Goal: Find specific page/section: Find specific page/section

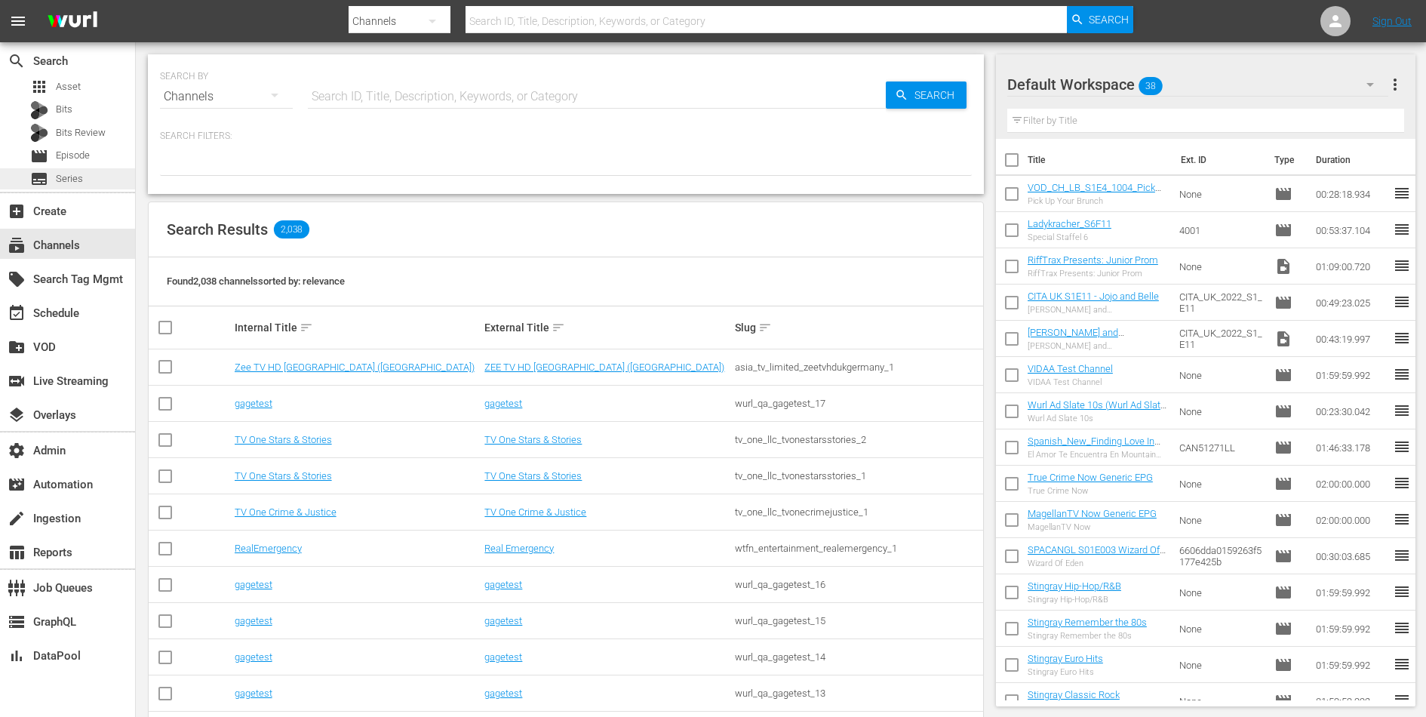
click at [68, 180] on span "Series" at bounding box center [69, 178] width 27 height 15
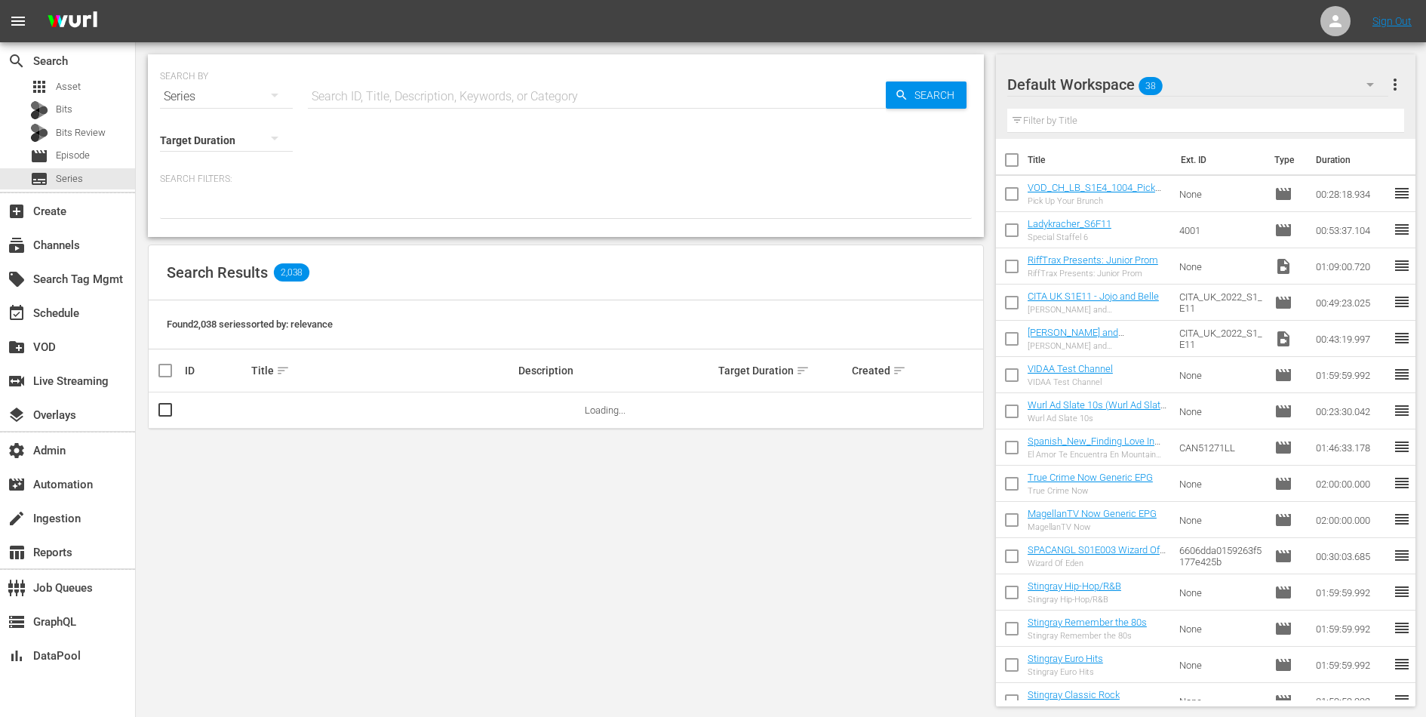
click at [394, 93] on input "text" at bounding box center [597, 96] width 578 height 36
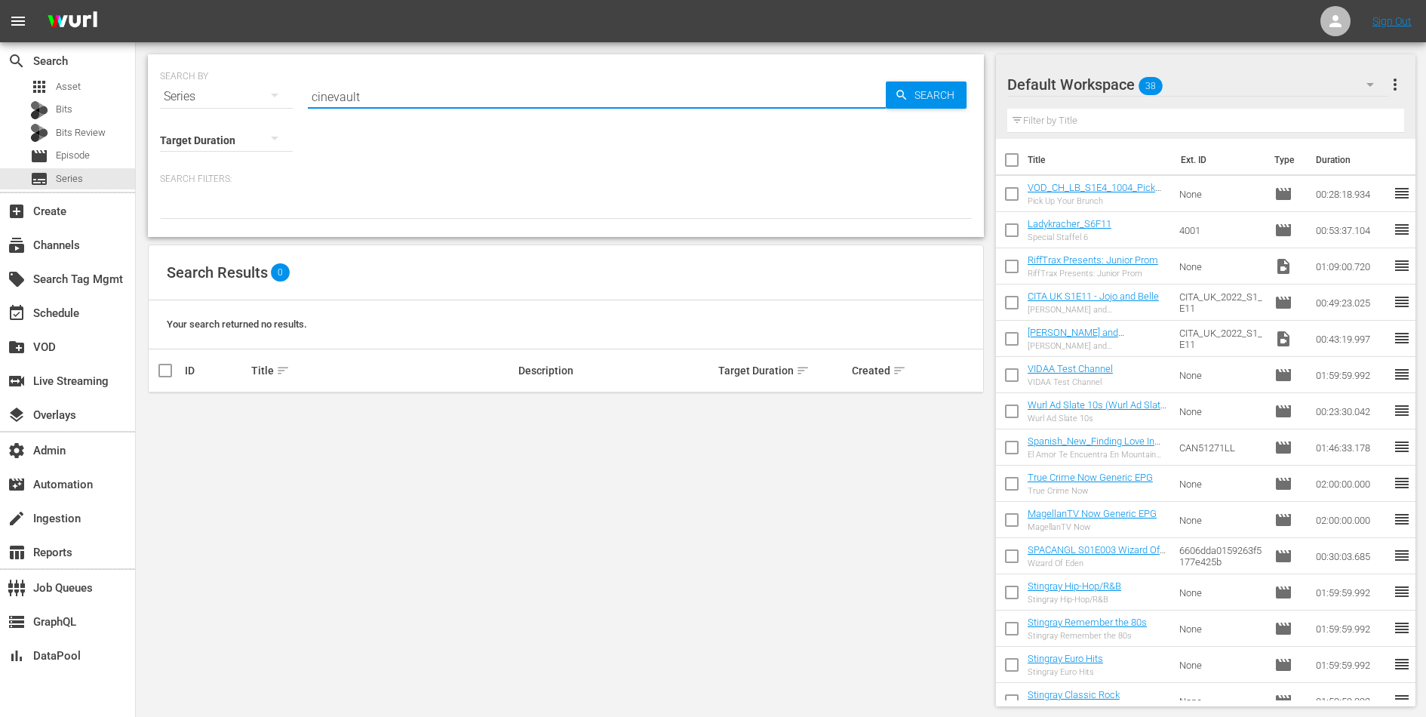
click at [429, 100] on input "cinevault" at bounding box center [597, 96] width 578 height 36
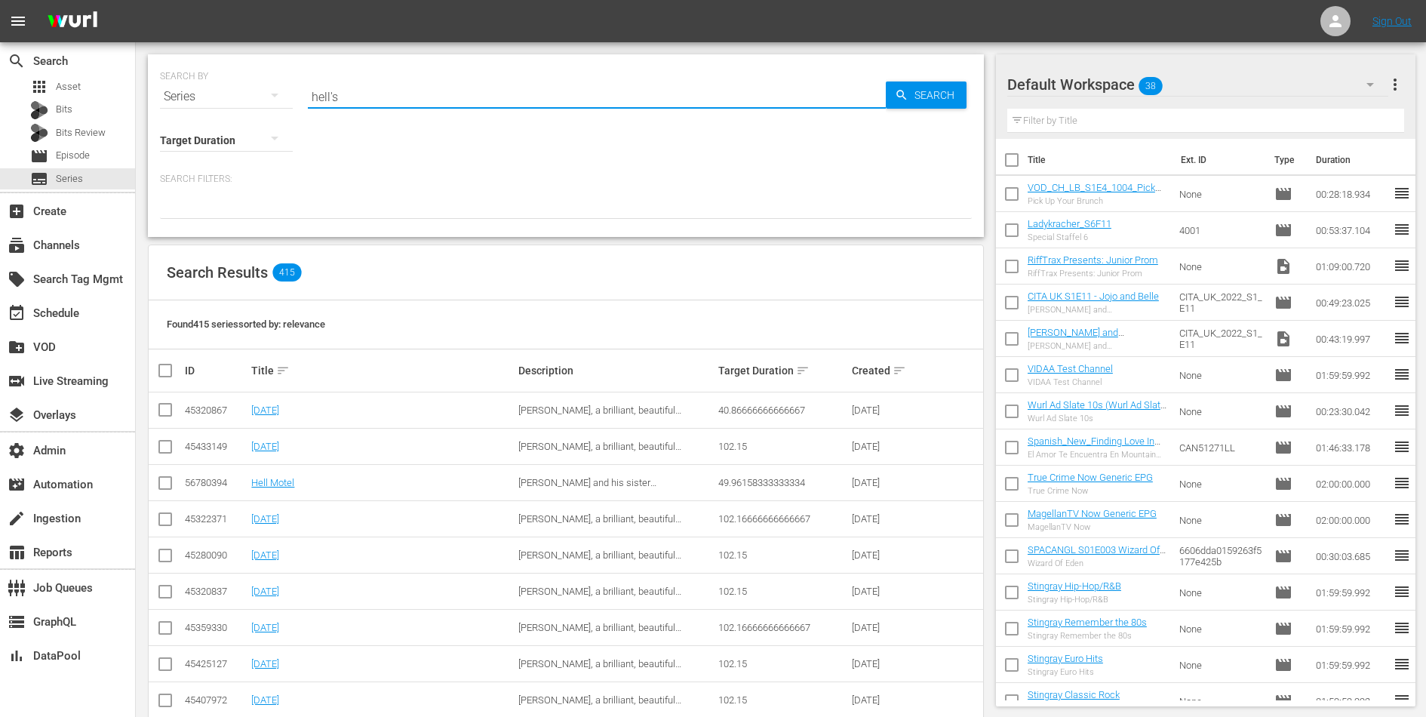
click at [336, 94] on input "hell's" at bounding box center [597, 96] width 578 height 36
type input "lupin"
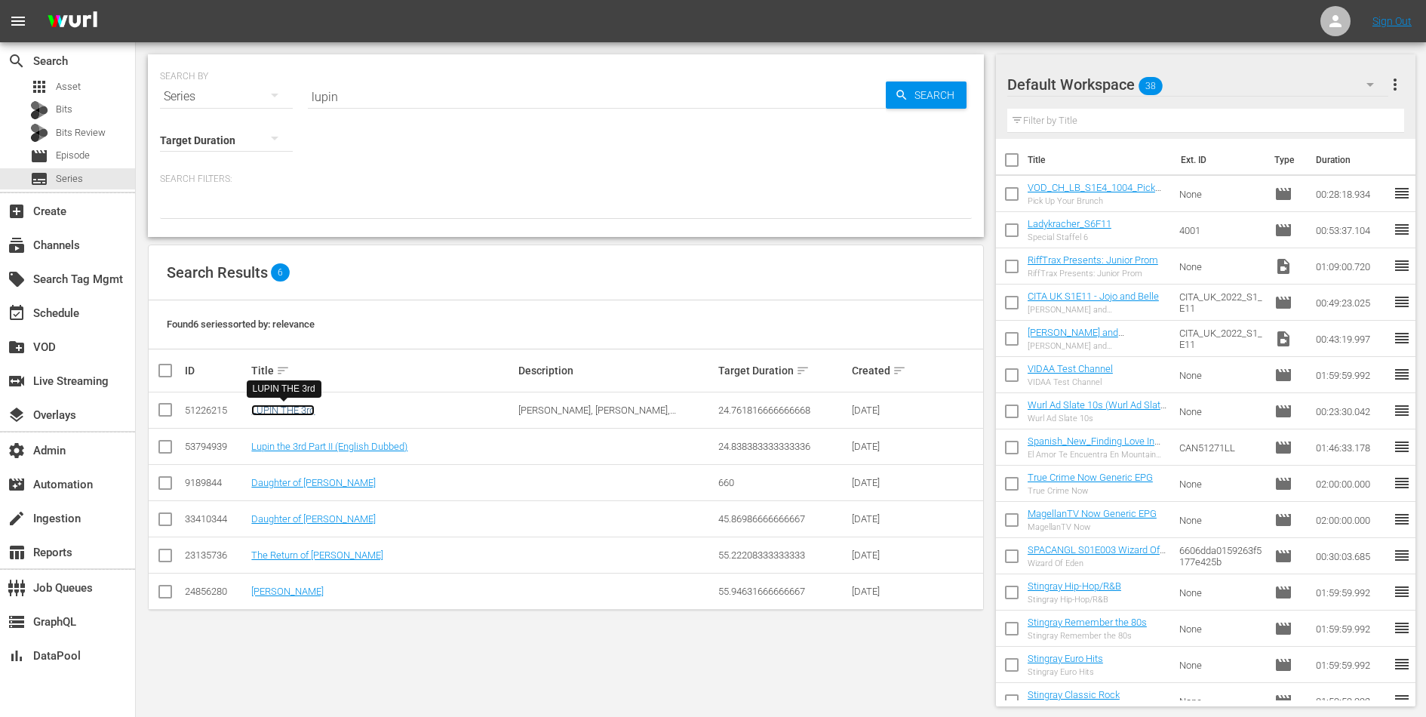
click at [290, 406] on link "LUPIN THE 3rd" at bounding box center [282, 409] width 63 height 11
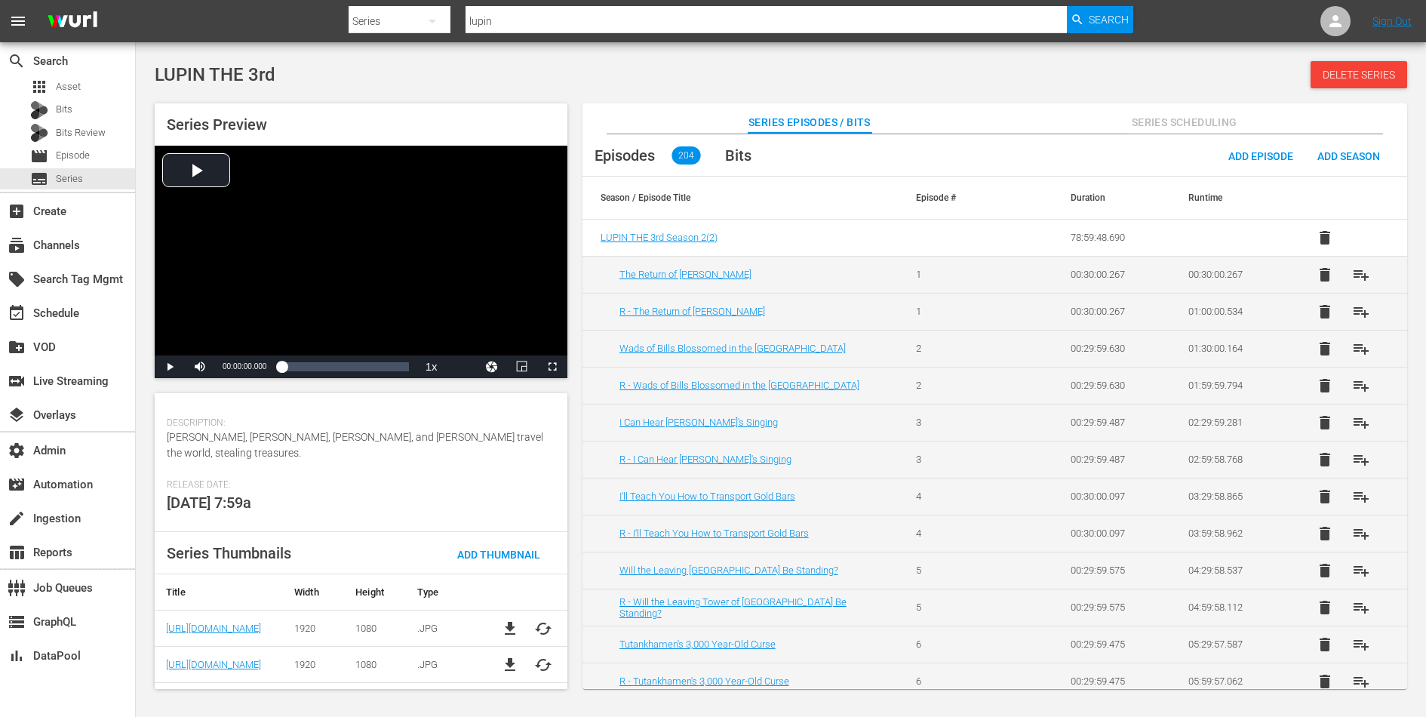
scroll to position [252, 0]
